Goal: Transaction & Acquisition: Purchase product/service

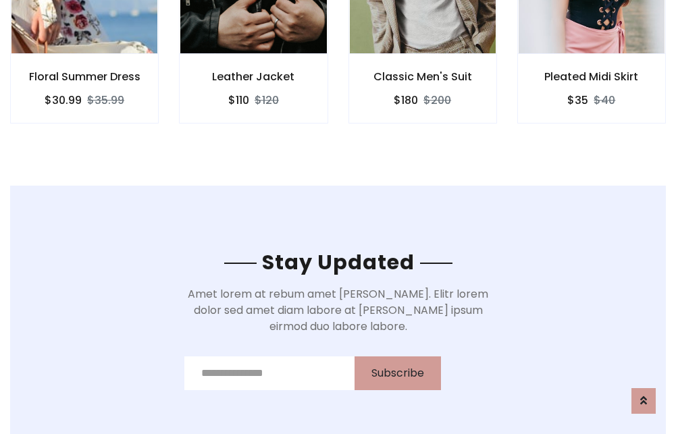
scroll to position [2034, 0]
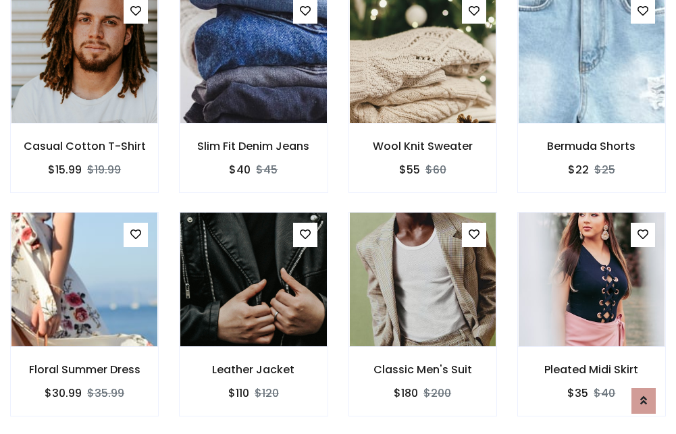
click at [338, 217] on div "Classic Men's Suit $180 $200" at bounding box center [422, 324] width 169 height 224
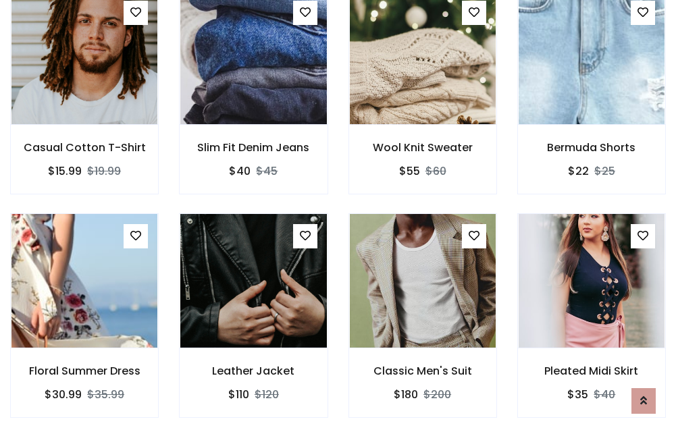
click at [338, 217] on div "Classic Men's Suit $180 $200" at bounding box center [422, 325] width 169 height 224
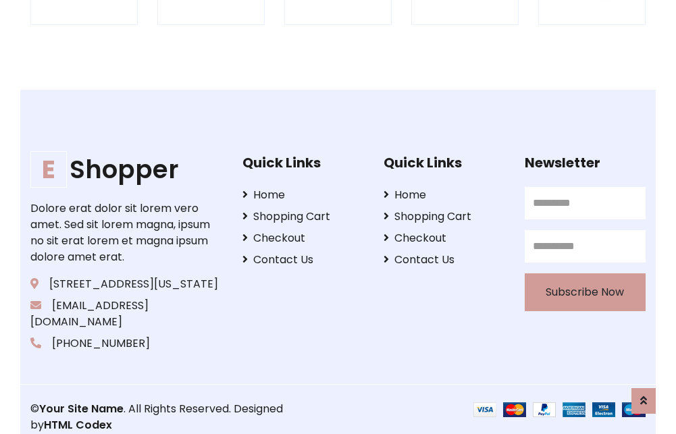
scroll to position [2571, 0]
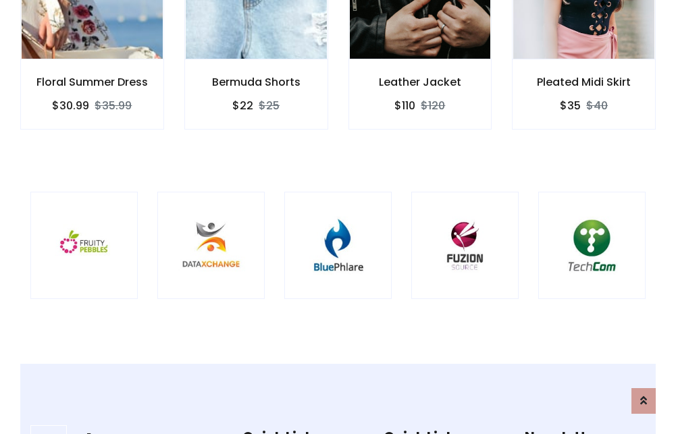
click at [338, 217] on img at bounding box center [338, 246] width 74 height 74
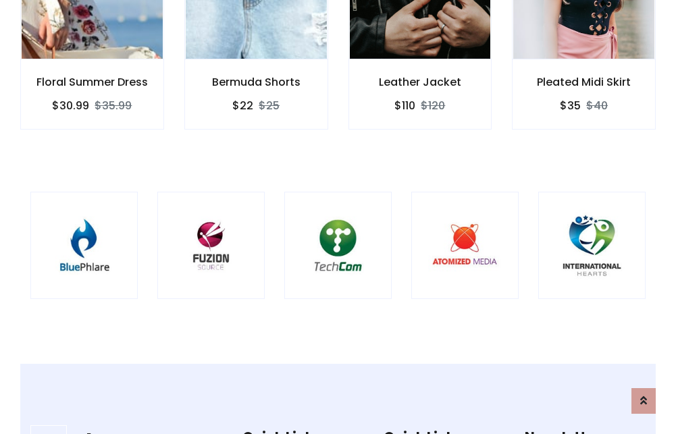
click at [338, 217] on img at bounding box center [338, 246] width 74 height 74
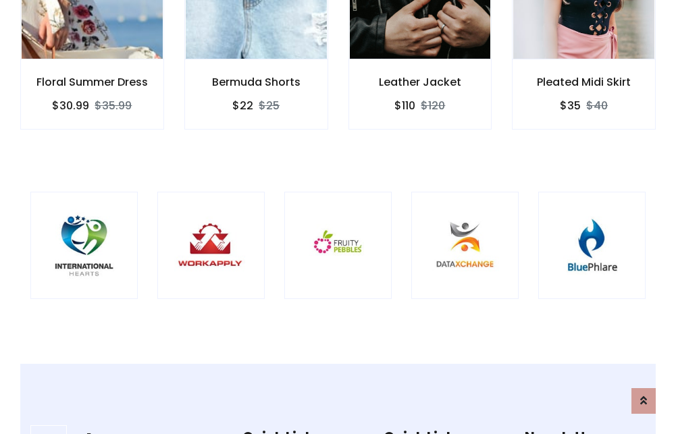
click at [338, 217] on img at bounding box center [338, 246] width 74 height 74
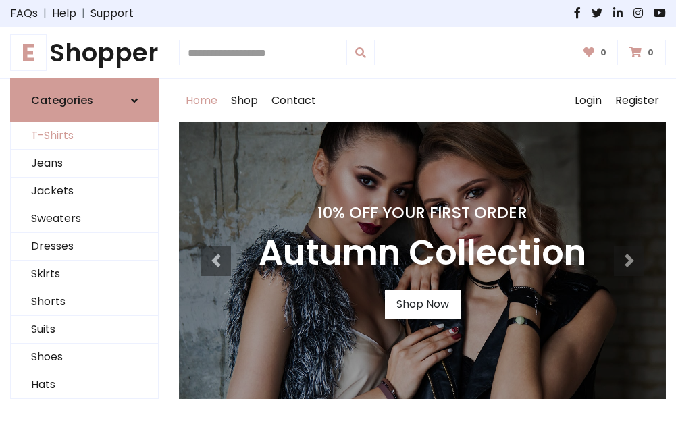
click at [84, 136] on link "T-Shirts" at bounding box center [84, 136] width 147 height 28
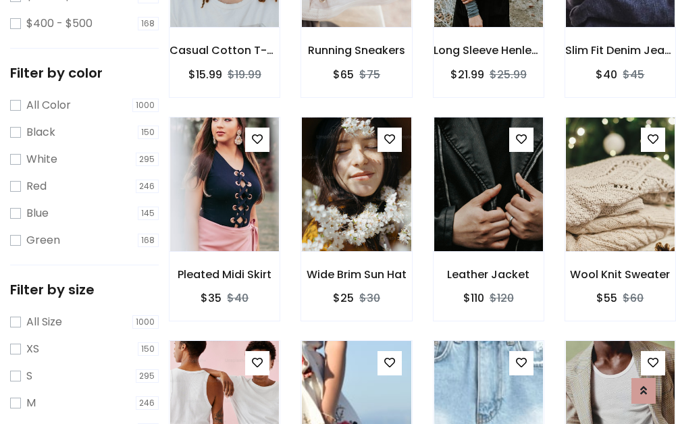
scroll to position [473, 0]
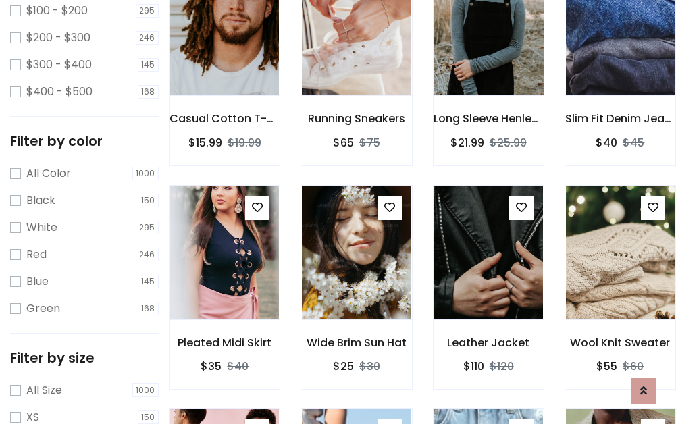
click at [488, 48] on img at bounding box center [488, 28] width 130 height 324
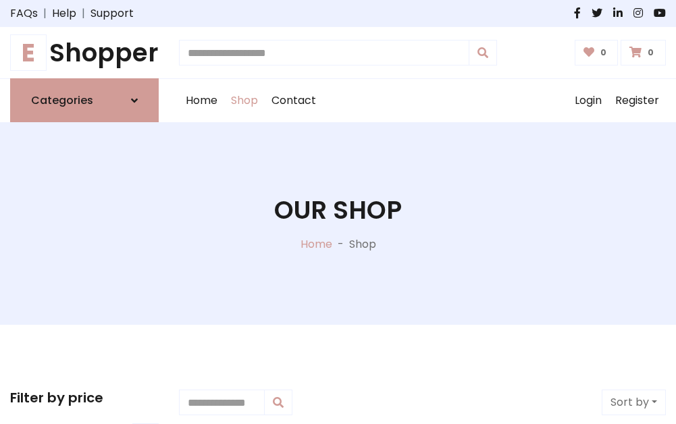
click at [84, 53] on h1 "E Shopper" at bounding box center [84, 53] width 149 height 30
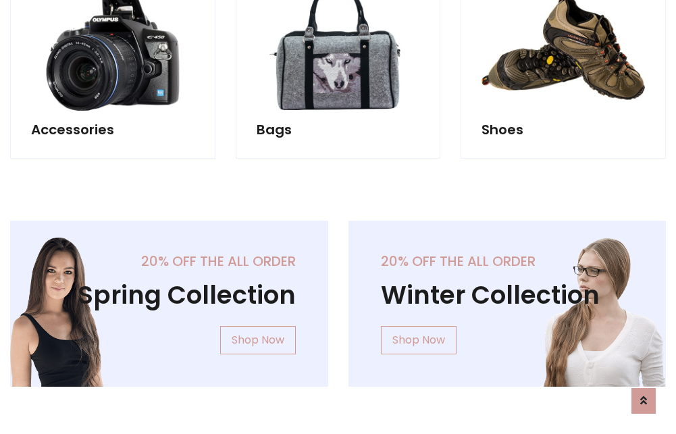
scroll to position [1312, 0]
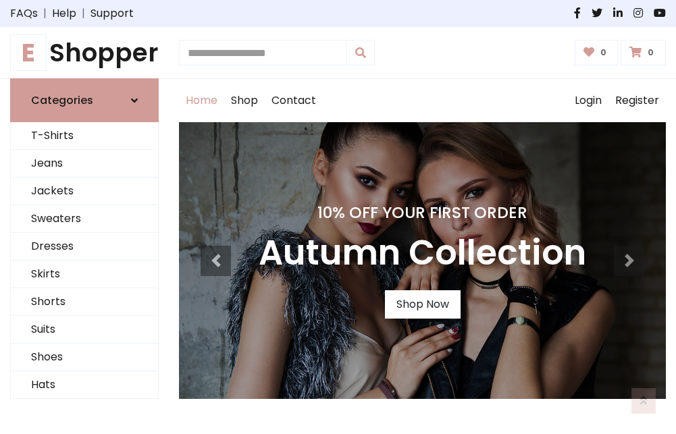
scroll to position [443, 0]
